Goal: Task Accomplishment & Management: Manage account settings

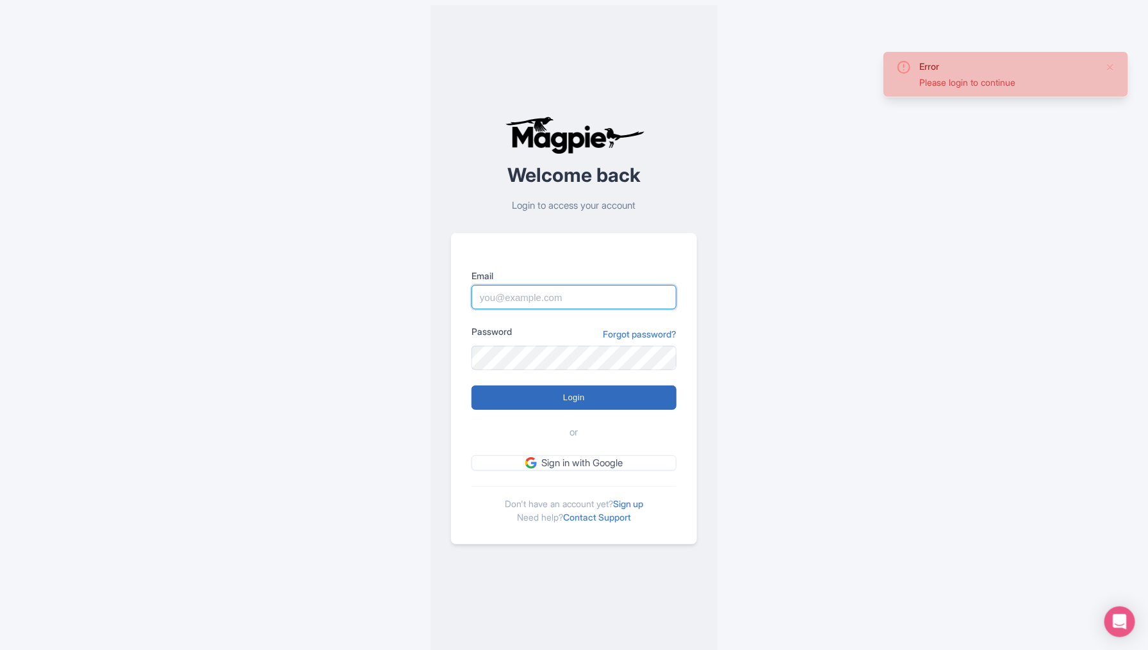
type input "abtransfers@abtransfers.mx"
click at [531, 396] on input "Login" at bounding box center [573, 398] width 205 height 24
type input "Logging in..."
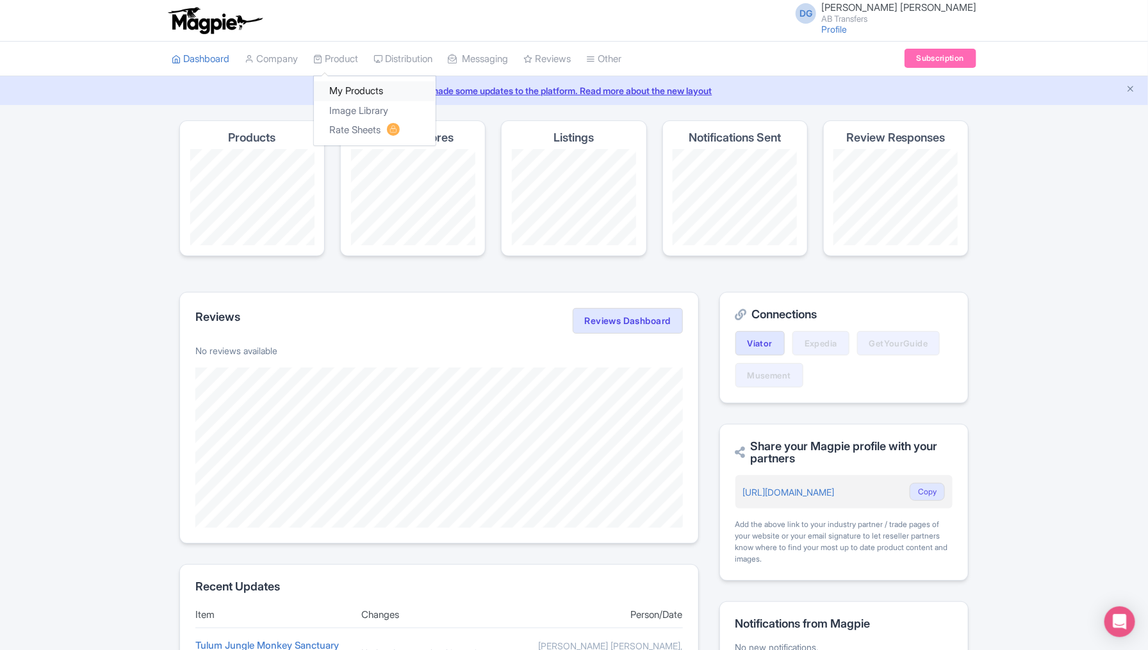
click at [357, 86] on link "My Products" at bounding box center [375, 91] width 122 height 20
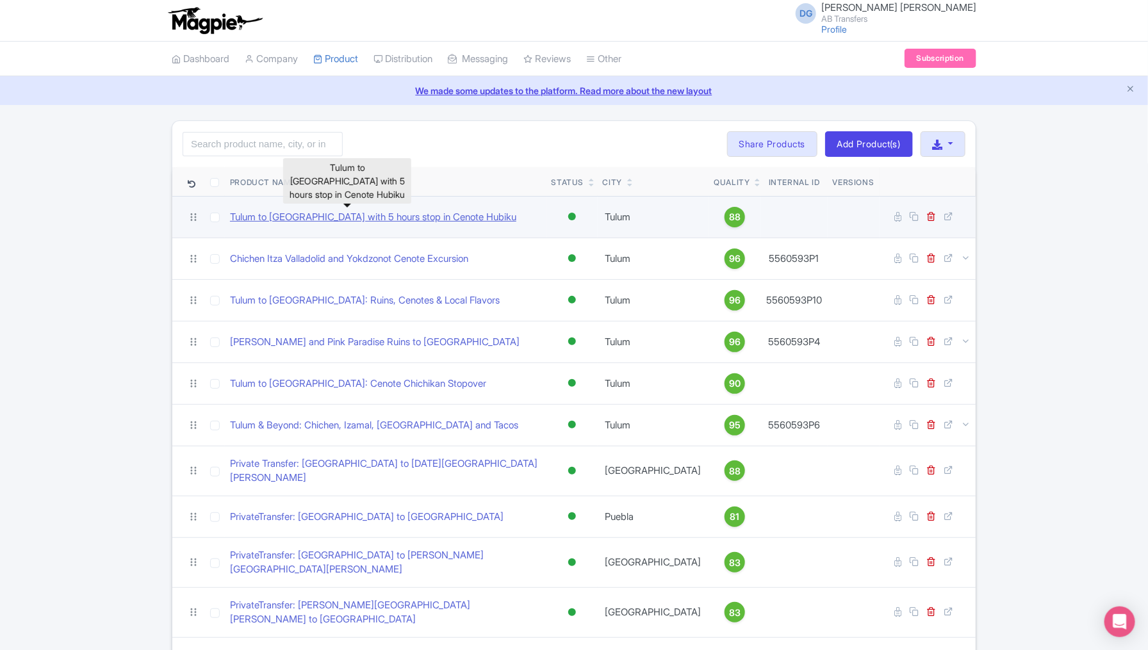
click at [366, 213] on link "Tulum to [GEOGRAPHIC_DATA] with 5 hours stop in Cenote Hubiku" at bounding box center [373, 217] width 286 height 15
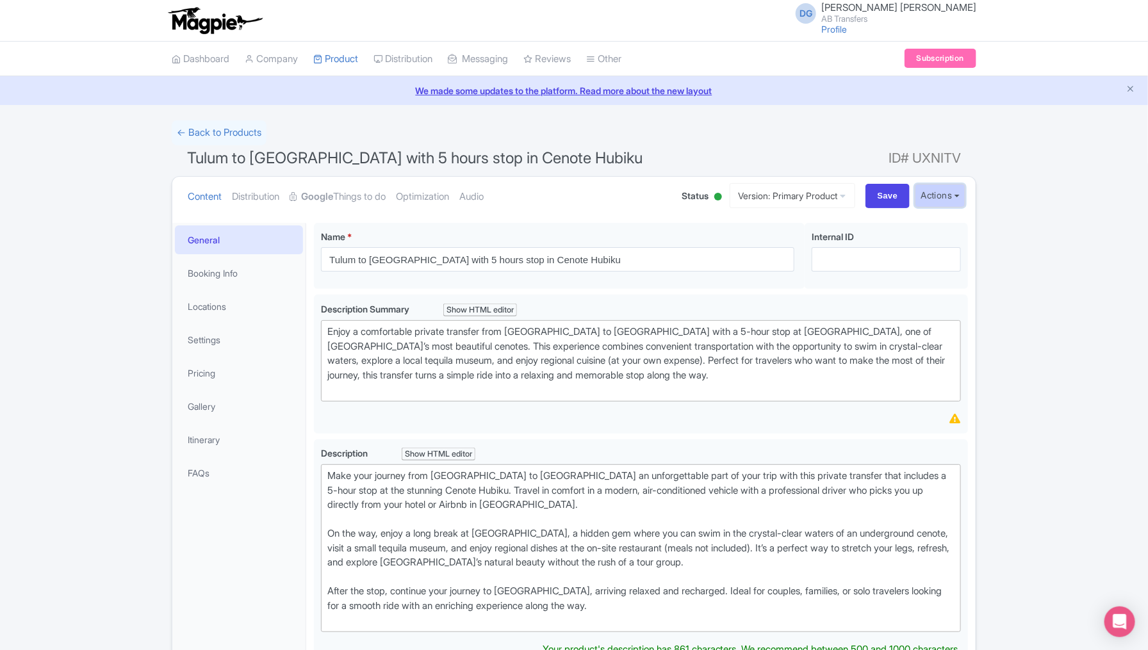
click at [956, 195] on button "Actions" at bounding box center [940, 196] width 51 height 24
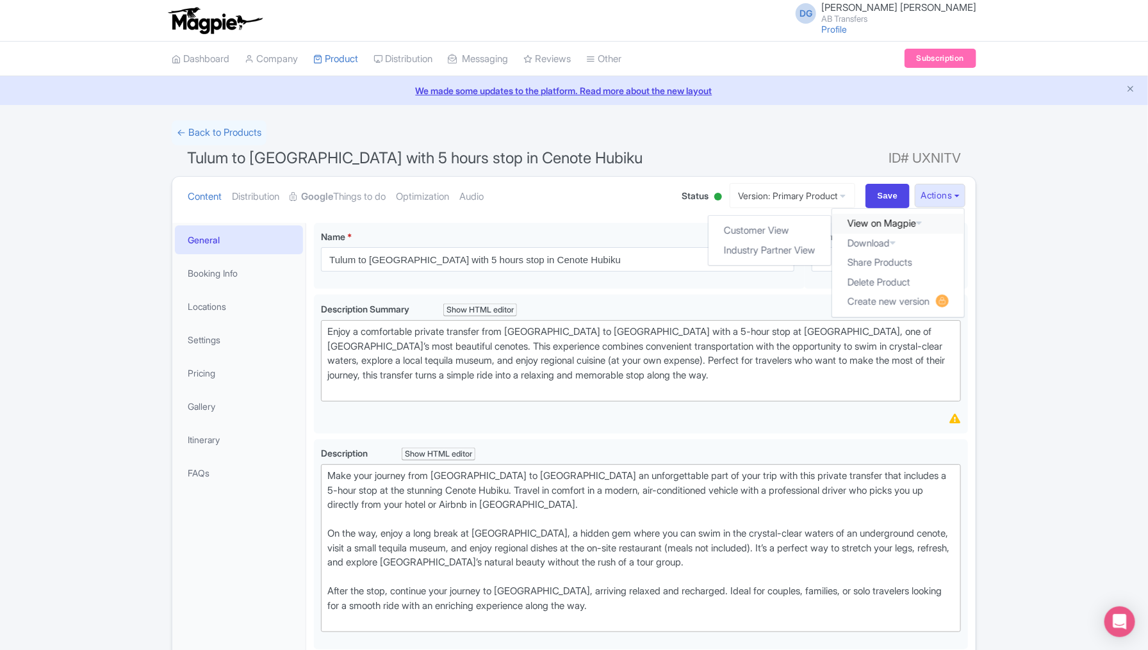
click at [876, 221] on link "View on Magpie" at bounding box center [898, 224] width 132 height 20
click at [950, 200] on button "Actions" at bounding box center [940, 196] width 51 height 24
click at [779, 232] on link "Customer View" at bounding box center [770, 231] width 122 height 20
